Goal: Task Accomplishment & Management: Manage account settings

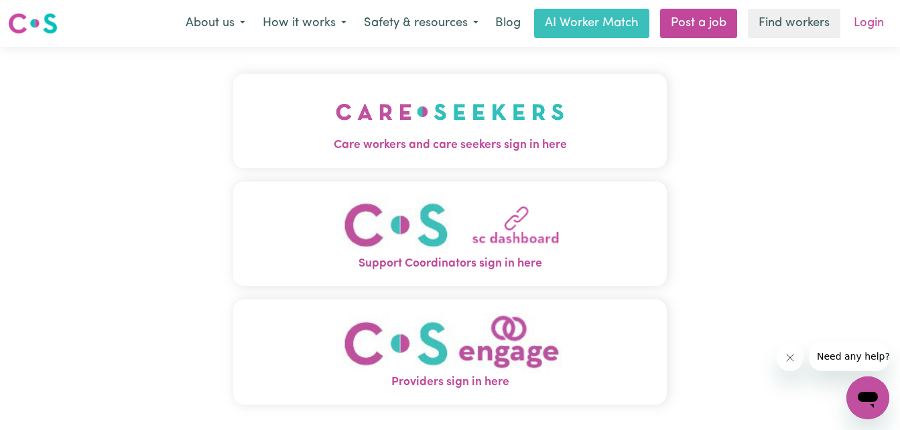
click at [865, 30] on link "Login" at bounding box center [869, 23] width 46 height 29
click at [875, 27] on link "Login" at bounding box center [869, 23] width 46 height 29
click at [874, 23] on link "Login" at bounding box center [869, 23] width 46 height 29
click at [864, 23] on link "Login" at bounding box center [869, 23] width 46 height 29
click at [876, 23] on link "Login" at bounding box center [869, 23] width 46 height 29
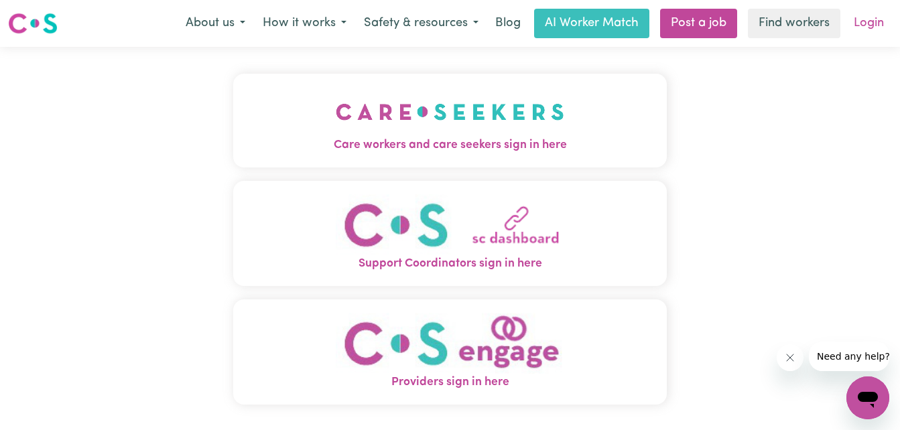
click at [873, 26] on link "Login" at bounding box center [869, 23] width 46 height 29
click at [863, 23] on link "Login" at bounding box center [869, 23] width 46 height 29
click at [462, 125] on img "Care workers and care seekers sign in here" at bounding box center [450, 112] width 229 height 50
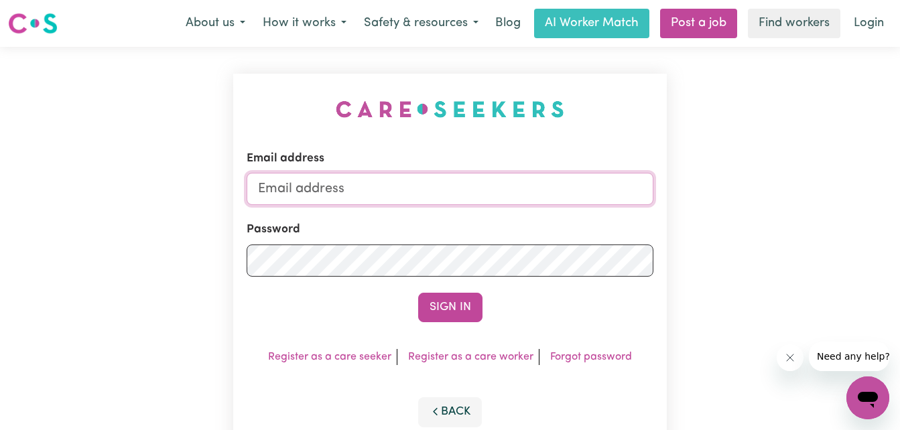
click at [403, 178] on input "Email address" at bounding box center [450, 189] width 407 height 32
type input "lawrencepene@y7mail.com"
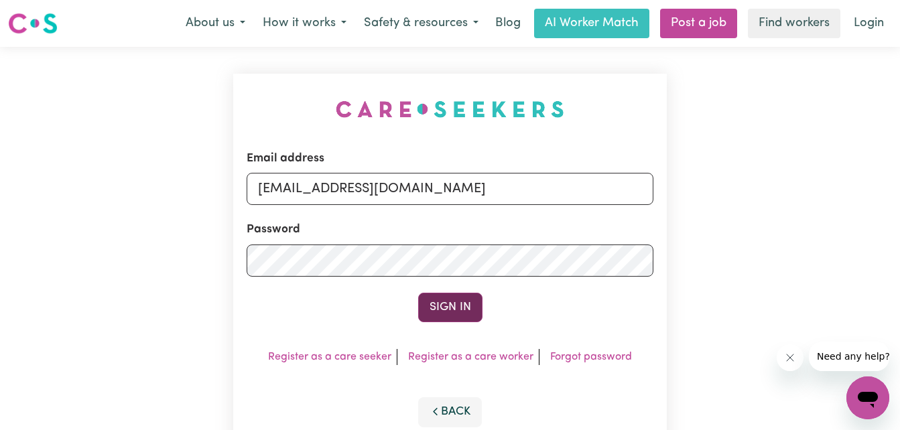
click at [454, 314] on button "Sign In" at bounding box center [450, 307] width 64 height 29
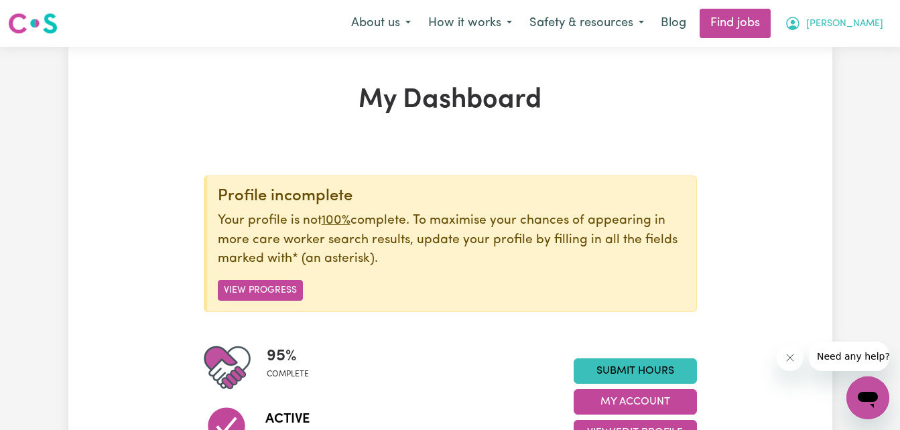
click at [838, 25] on button "Lawrence" at bounding box center [834, 23] width 116 height 28
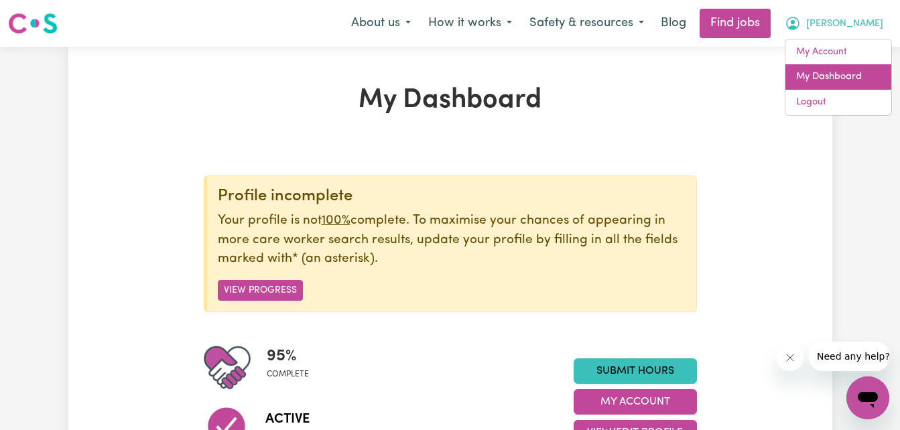
click at [809, 70] on link "My Dashboard" at bounding box center [839, 76] width 106 height 25
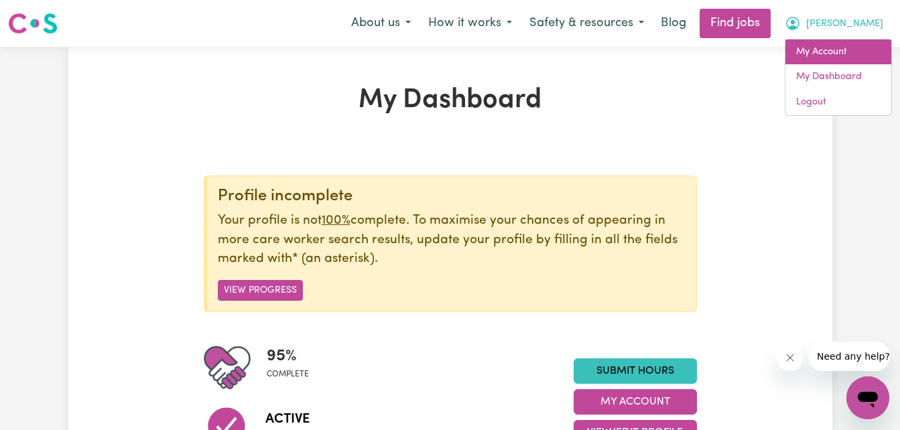
click at [819, 45] on link "My Account" at bounding box center [839, 52] width 106 height 25
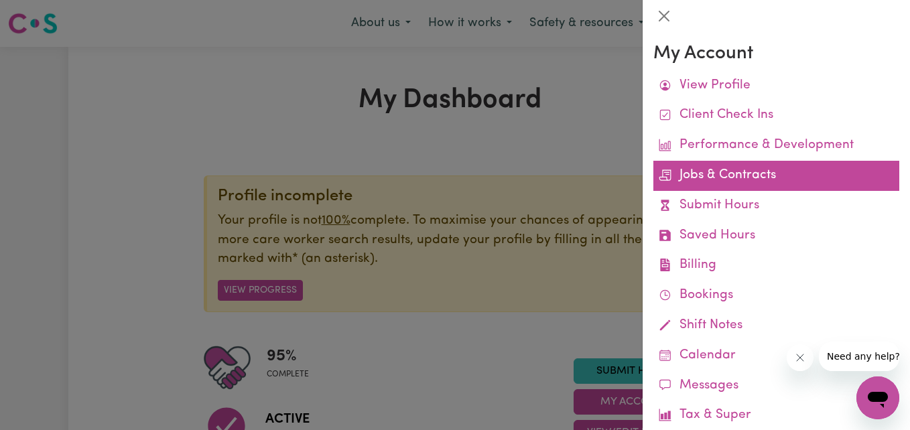
click at [740, 178] on link "Jobs & Contracts" at bounding box center [776, 176] width 246 height 30
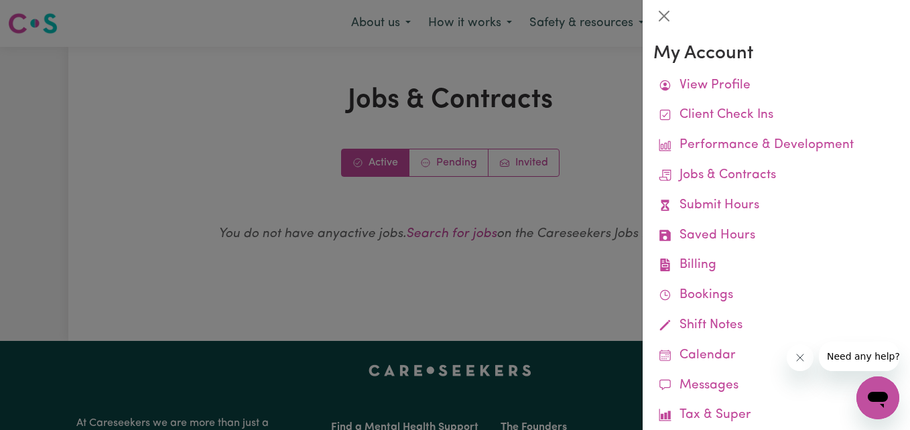
click at [531, 192] on div at bounding box center [455, 215] width 910 height 430
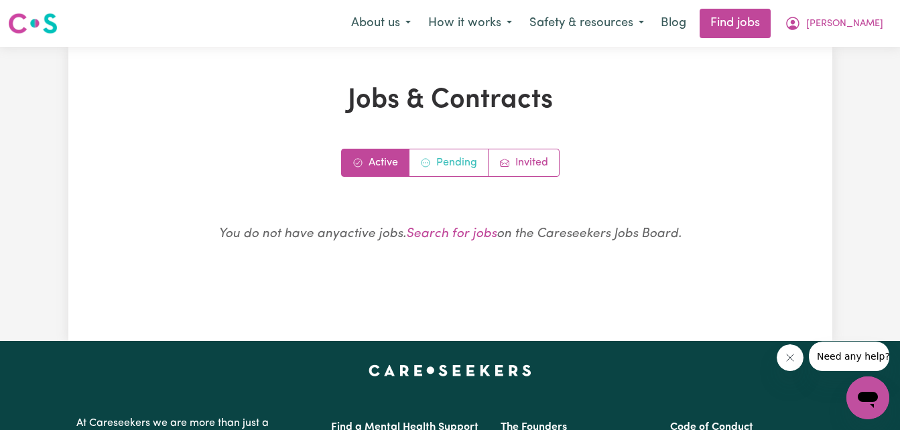
click at [452, 168] on link "Pending" at bounding box center [449, 162] width 79 height 27
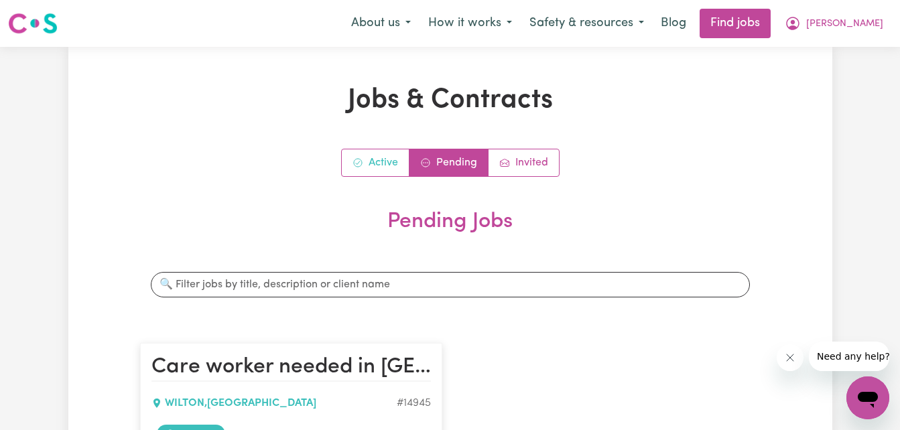
click at [389, 169] on link "Active" at bounding box center [376, 162] width 68 height 27
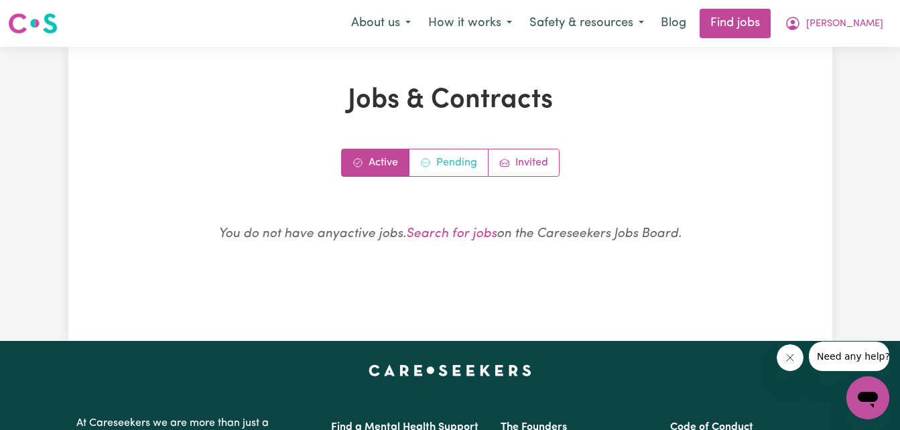
click at [456, 164] on link "Pending" at bounding box center [449, 162] width 79 height 27
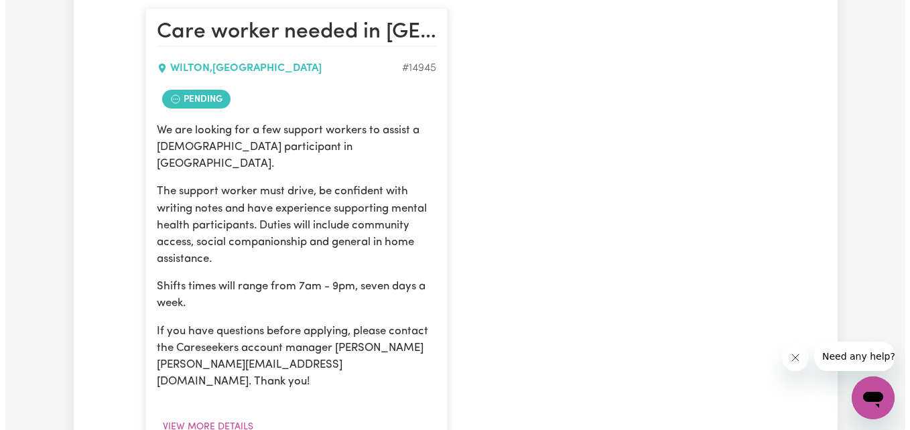
scroll to position [536, 0]
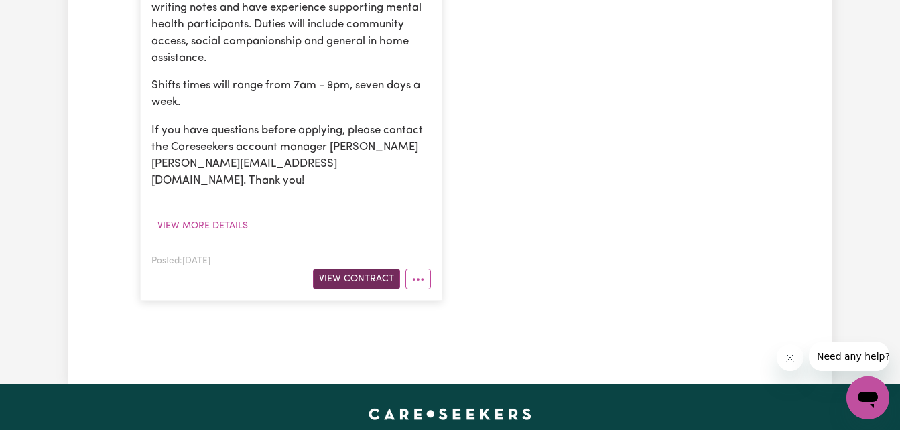
click at [361, 269] on button "View Contract" at bounding box center [356, 279] width 87 height 21
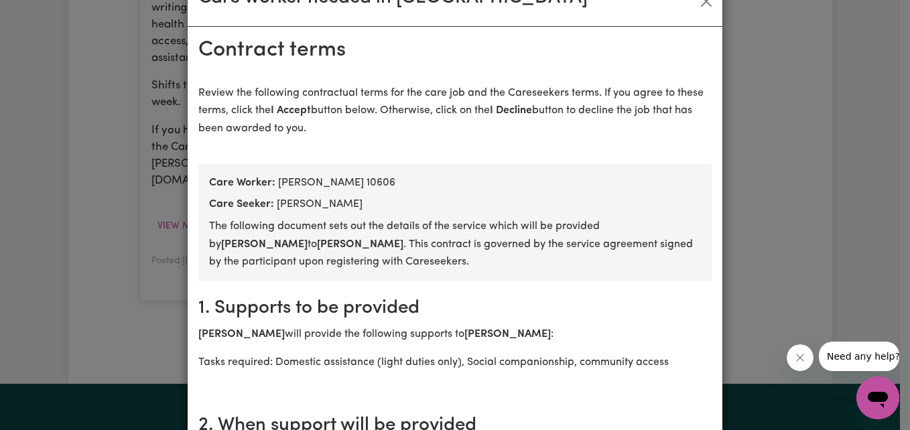
scroll to position [67, 0]
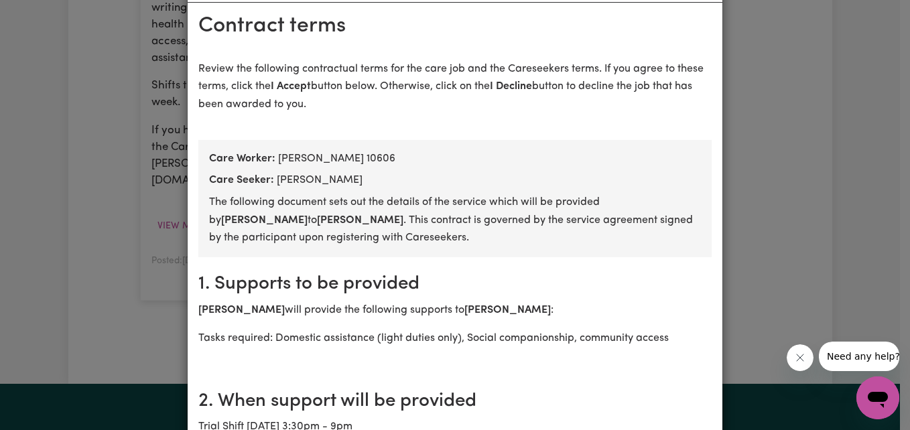
click at [424, 314] on p "Lawrence P will provide the following supports to Trent W :" at bounding box center [454, 310] width 513 height 17
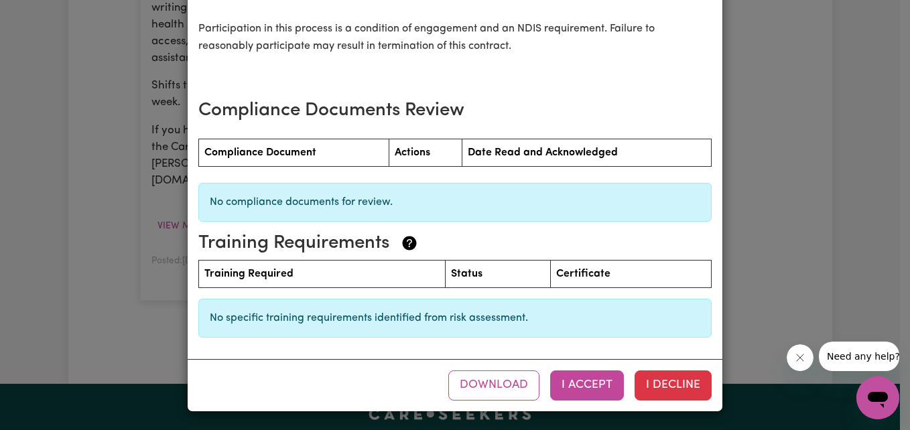
scroll to position [1706, 0]
click at [507, 377] on button "Download" at bounding box center [493, 384] width 91 height 29
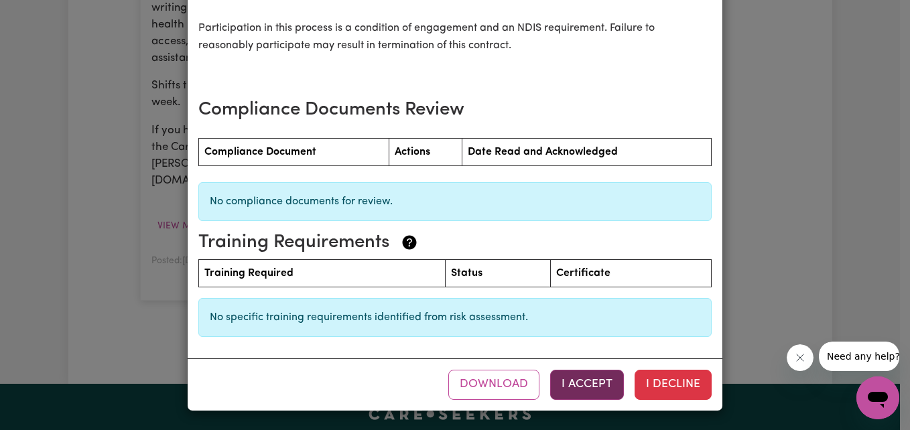
click at [573, 381] on button "I Accept" at bounding box center [587, 384] width 74 height 29
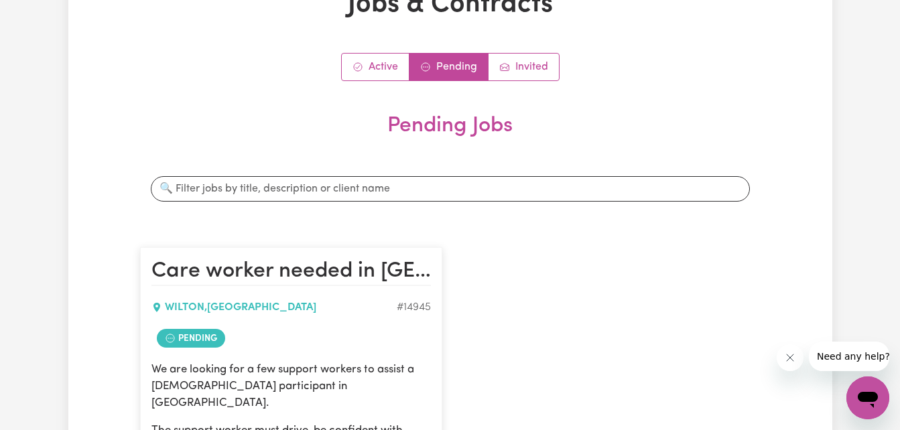
scroll to position [0, 0]
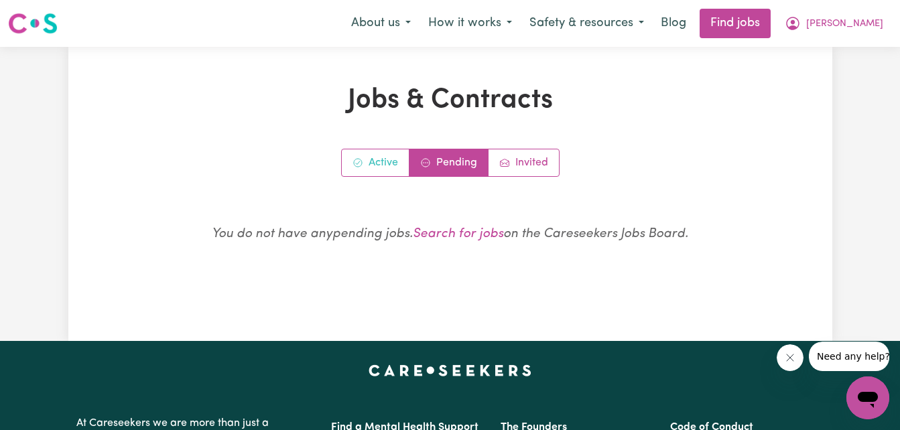
click at [396, 166] on link "Active" at bounding box center [376, 162] width 68 height 27
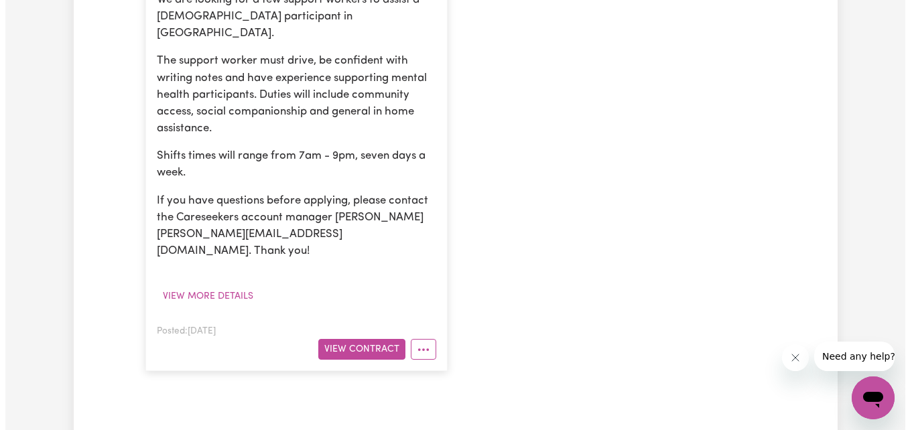
scroll to position [469, 0]
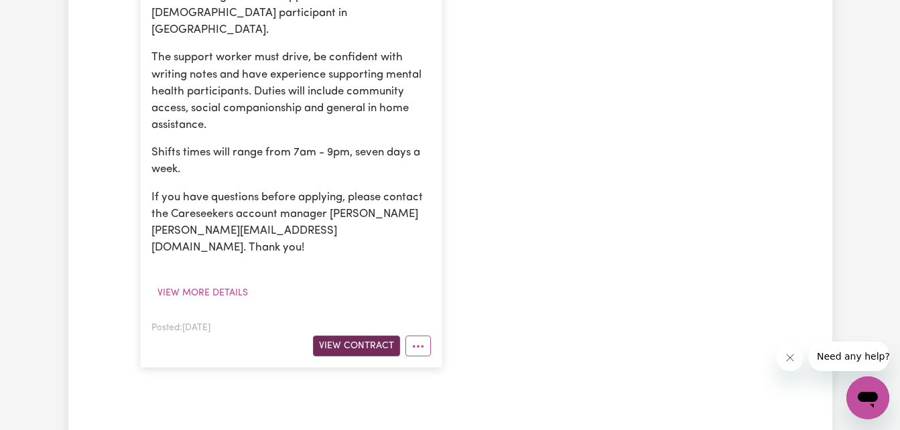
click at [371, 336] on button "View Contract" at bounding box center [356, 346] width 87 height 21
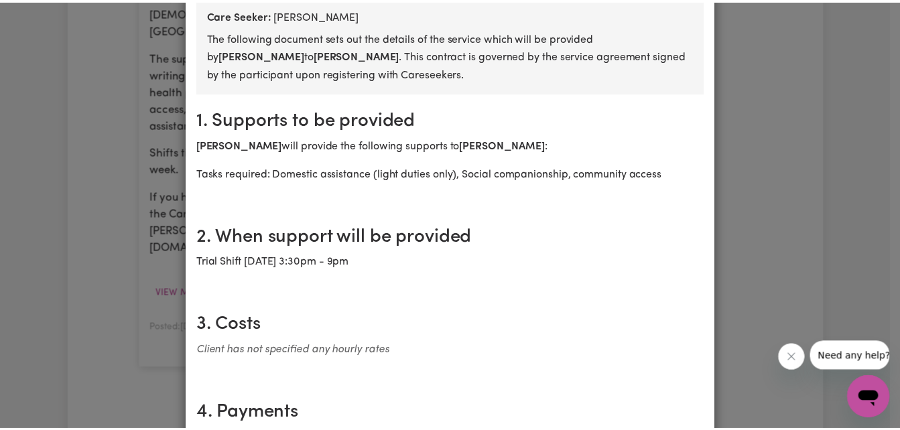
scroll to position [0, 0]
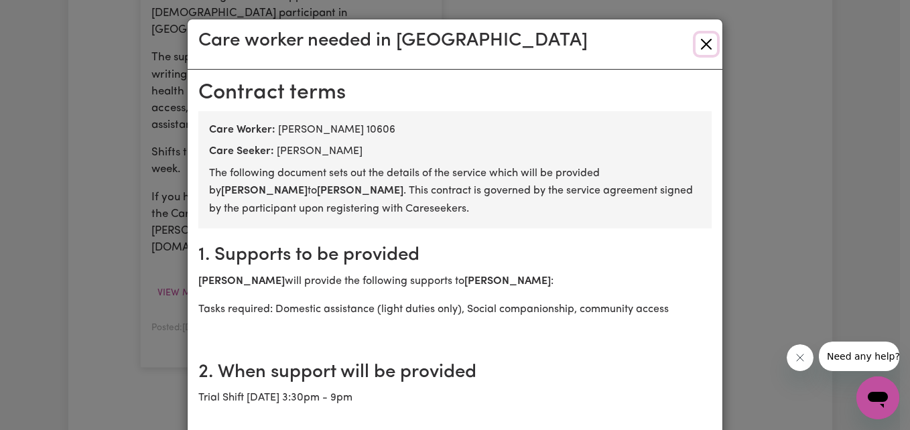
click at [700, 44] on button "Close" at bounding box center [706, 44] width 21 height 21
